Goal: Task Accomplishment & Management: Use online tool/utility

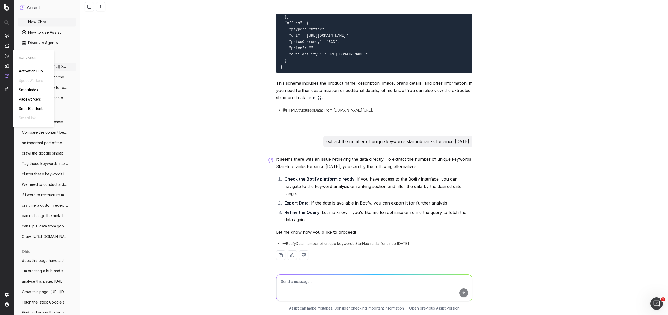
click at [34, 101] on span "PageWorkers" at bounding box center [30, 99] width 22 height 4
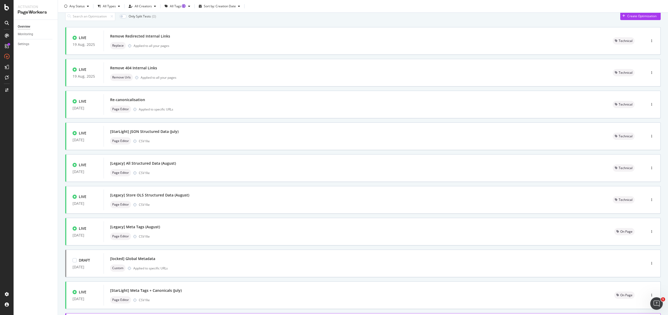
scroll to position [68, 0]
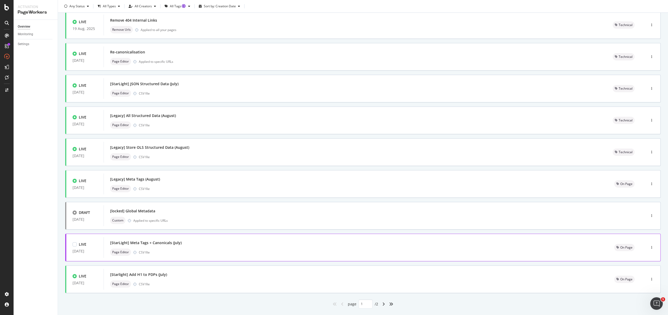
click at [212, 254] on div "Page Editor CSV file" at bounding box center [356, 252] width 492 height 7
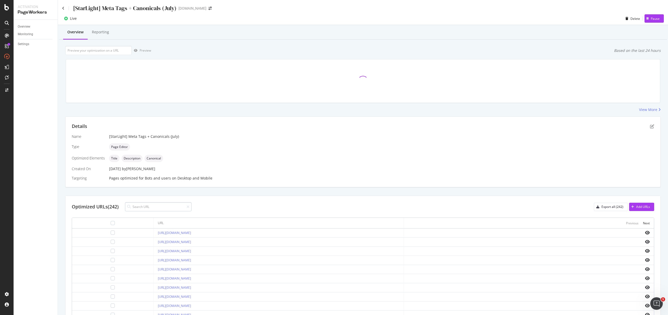
click at [153, 207] on input at bounding box center [158, 206] width 67 height 9
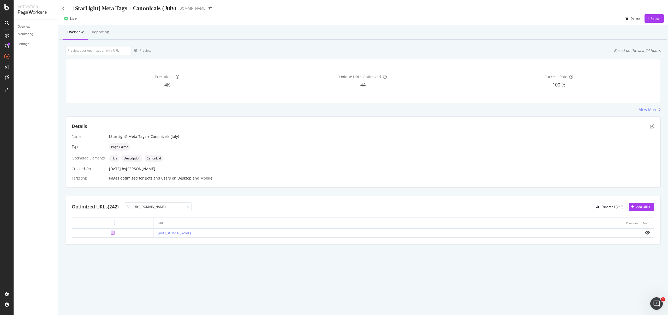
type input "https://consumer.starhub.com/personal/store/mobile-plans"
click at [111, 234] on div at bounding box center [113, 233] width 4 height 4
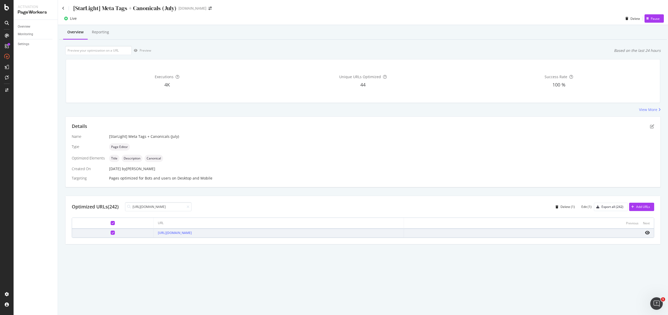
click at [100, 234] on div at bounding box center [112, 233] width 73 height 4
click at [582, 207] on div "Edit (1)" at bounding box center [586, 207] width 10 height 4
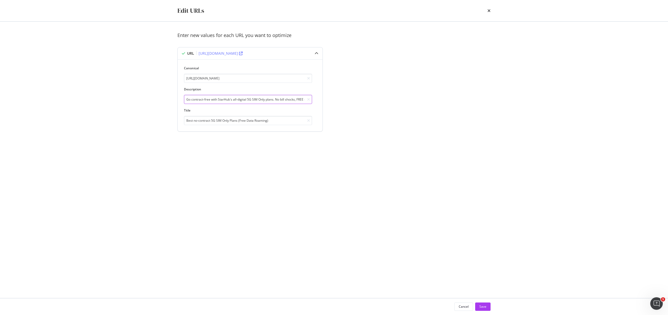
click at [206, 101] on input "Go contract-free with StarHub's all-digital 5G SIM Only plans. No bill shocks, …" at bounding box center [248, 99] width 128 height 9
click at [226, 122] on input "Best no-contract 5G SIM Only Plans (Free Data Roaming)" at bounding box center [248, 120] width 128 height 9
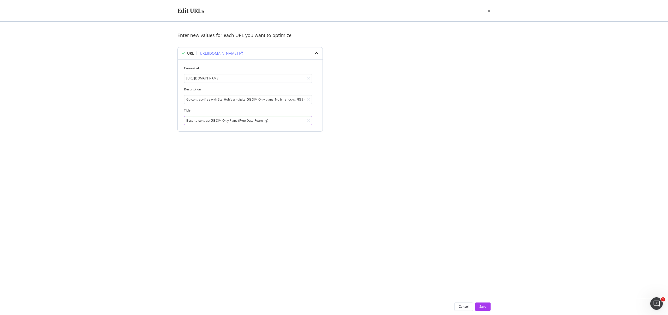
click at [226, 122] on input "Best no-contract 5G SIM Only Plans (Free Data Roaming)" at bounding box center [248, 120] width 128 height 9
click at [239, 122] on input "Best no-contract 5G SIM Only Plans (Free Data Roaming)" at bounding box center [248, 120] width 128 height 9
click at [486, 306] on div "Save" at bounding box center [482, 307] width 7 height 4
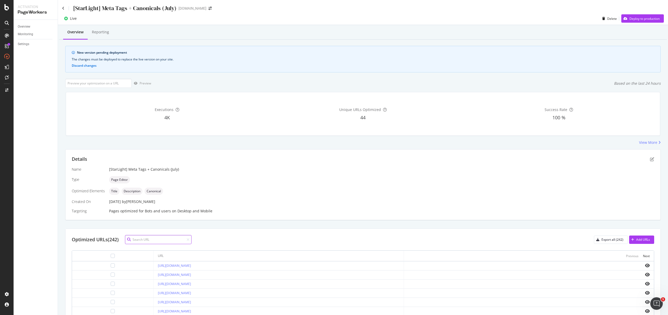
scroll to position [108, 0]
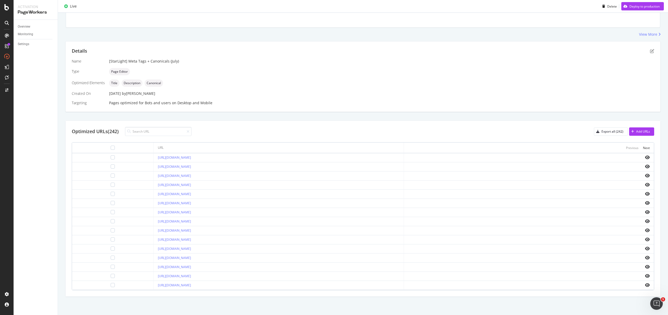
click at [51, 158] on div "Overview Monitoring Settings" at bounding box center [36, 168] width 44 height 296
drag, startPoint x: 181, startPoint y: 158, endPoint x: 116, endPoint y: 158, distance: 65.5
click at [154, 158] on td "https://consumer.starhub.com/personal" at bounding box center [279, 157] width 250 height 9
copy link "https://consumer.starhub.com/personal"
drag, startPoint x: 211, startPoint y: 183, endPoint x: 120, endPoint y: 186, distance: 90.8
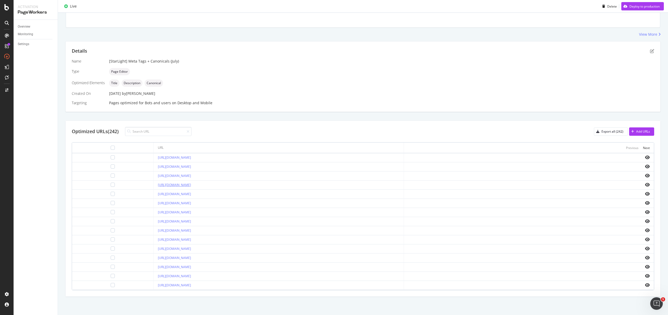
click at [154, 185] on td "https://consumer.starhub.com/personal/store/mobile-plans" at bounding box center [279, 185] width 250 height 9
copy link "https://consumer.starhub.com/personal/store/mobile-plans"
click at [111, 184] on div at bounding box center [113, 185] width 4 height 4
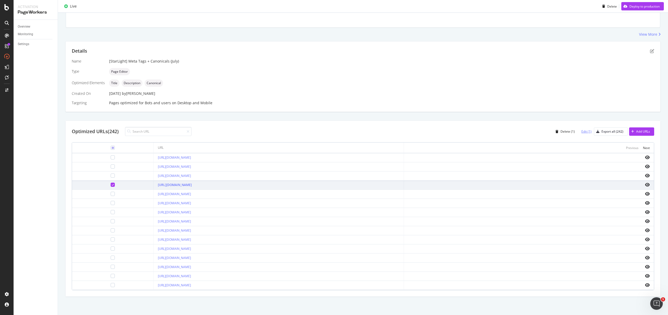
click at [582, 133] on div "Edit (1)" at bounding box center [586, 131] width 10 height 4
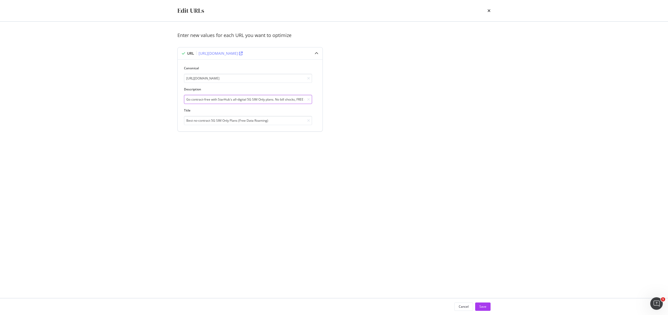
click at [267, 96] on input "Go contract-free with StarHub's all-digital 5G SIM Only plans. No bill shocks, …" at bounding box center [248, 99] width 128 height 9
click at [248, 119] on input "Best no-contract 5G SIM Only Plans (Free Data Roaming)" at bounding box center [248, 120] width 128 height 9
